Goal: Information Seeking & Learning: Understand process/instructions

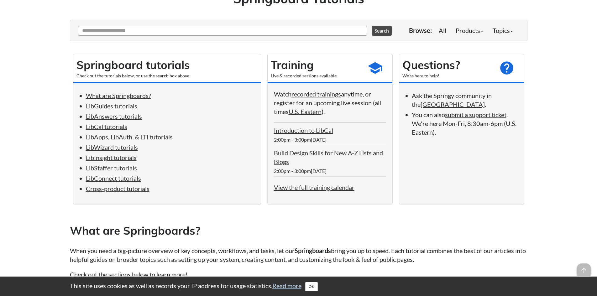
scroll to position [65, 0]
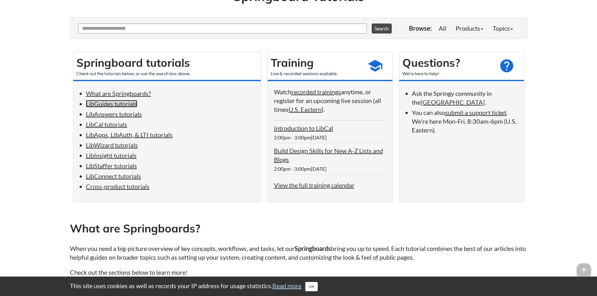
click at [119, 105] on link "LibGuides tutorials" at bounding box center [111, 104] width 51 height 8
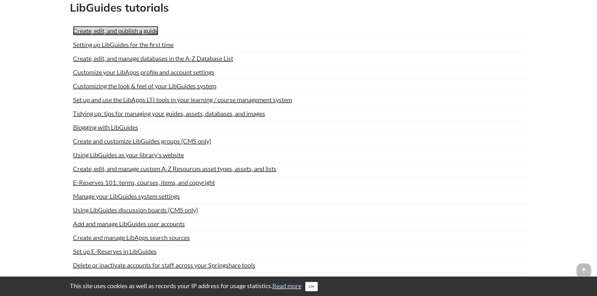
click at [124, 30] on link "Create, edit, and publish a guide" at bounding box center [115, 30] width 85 height 9
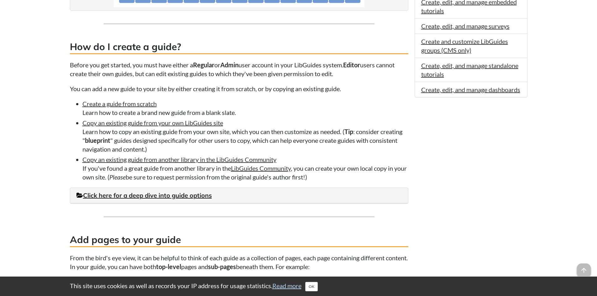
scroll to position [420, 0]
click at [145, 104] on link "Create a guide from scratch" at bounding box center [119, 104] width 74 height 8
